Goal: Task Accomplishment & Management: Manage account settings

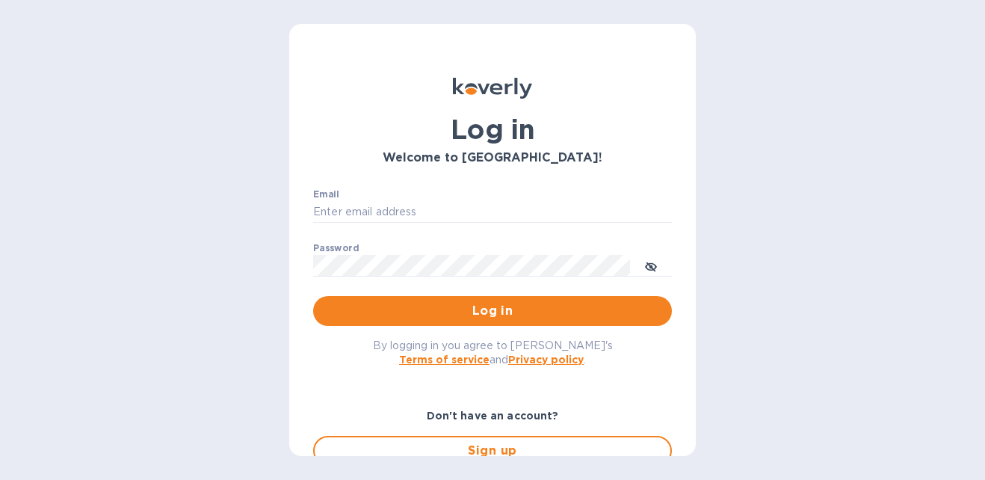
click at [353, 223] on div "Email ​" at bounding box center [492, 216] width 359 height 54
click at [353, 218] on input "Email" at bounding box center [492, 212] width 359 height 22
type input "aleks@vrbaswines.com"
click at [313, 296] on button "Log in" at bounding box center [492, 311] width 359 height 30
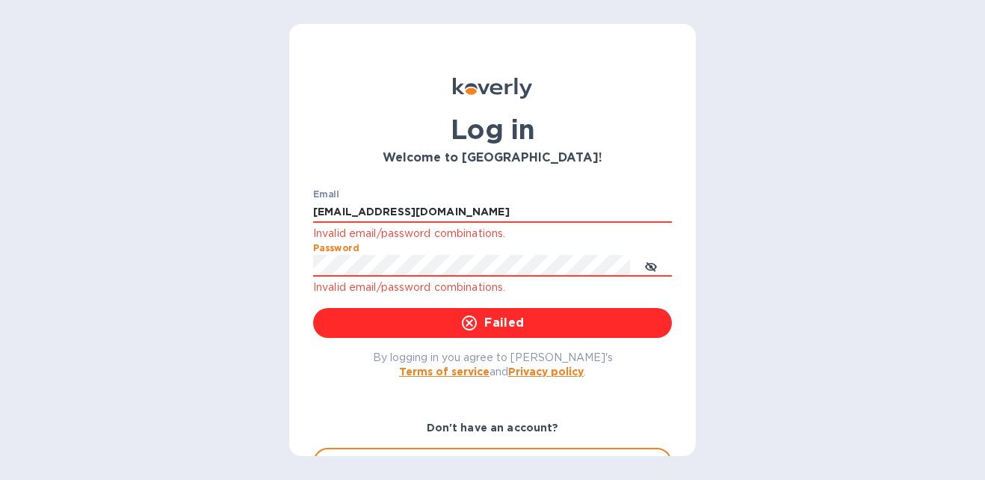
click at [133, 273] on div "Log in Welcome to Koverly! Email aleks@vrbaswines.com Invalid email/password co…" at bounding box center [492, 240] width 985 height 480
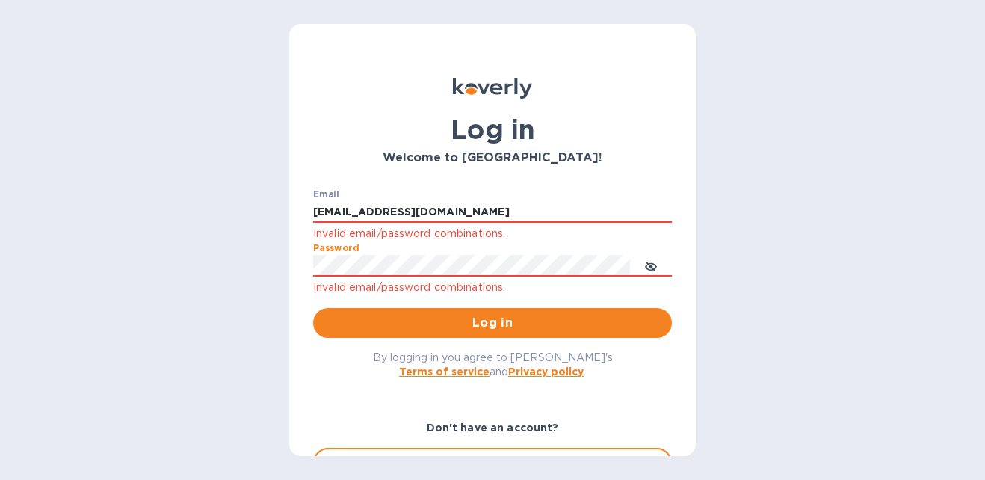
click at [313, 308] on button "Log in" at bounding box center [492, 323] width 359 height 30
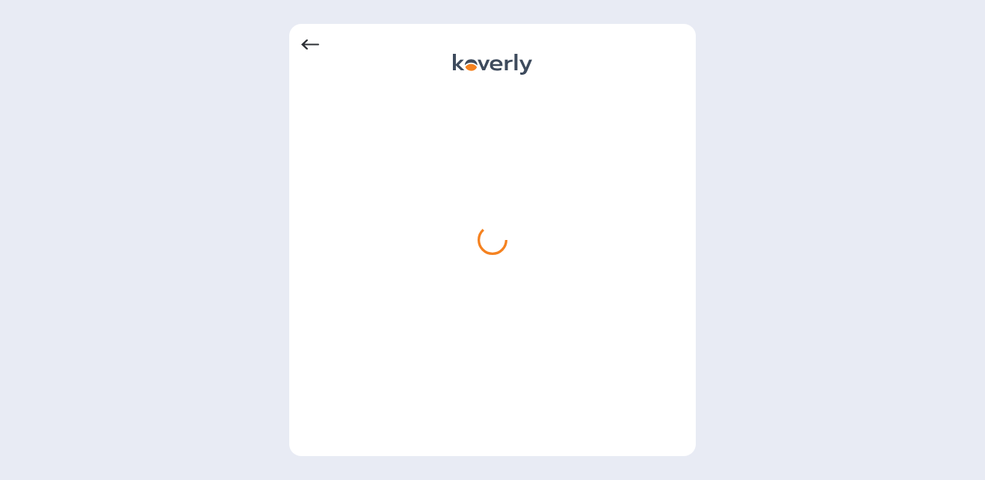
click at [315, 49] on icon at bounding box center [310, 45] width 18 height 18
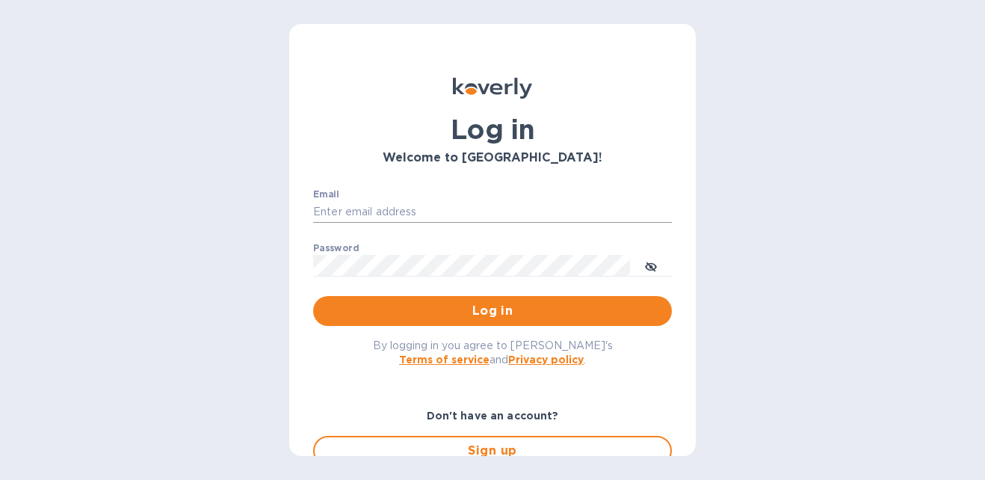
click at [380, 212] on input "Email" at bounding box center [492, 212] width 359 height 22
type input "aleks@vrbaswines.com"
click at [422, 314] on span "Log in" at bounding box center [492, 311] width 335 height 18
